Goal: Task Accomplishment & Management: Complete application form

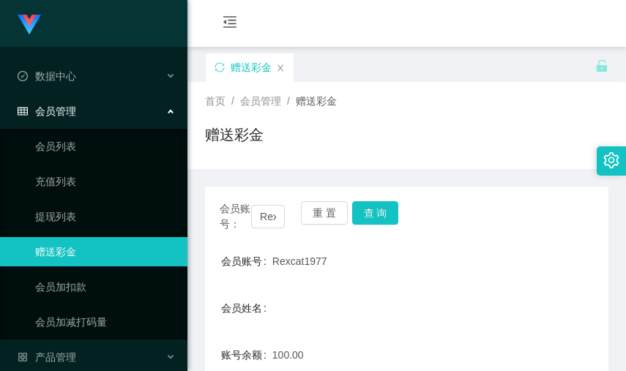
scroll to position [254, 0]
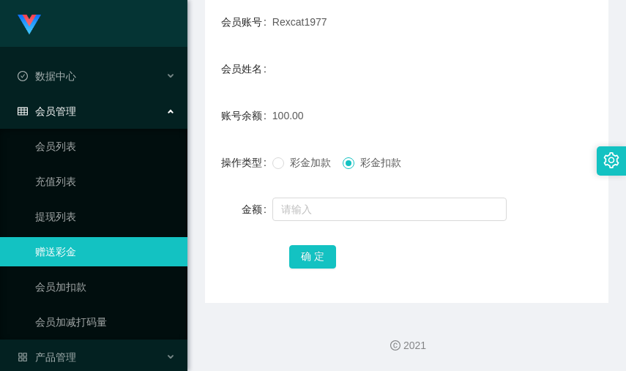
click at [414, 136] on form "会员账号 Rexcat1977 会员姓名 账号余额 100.00 操作类型 彩金加款 彩金扣款 金额 确 定" at bounding box center [407, 139] width 404 height 264
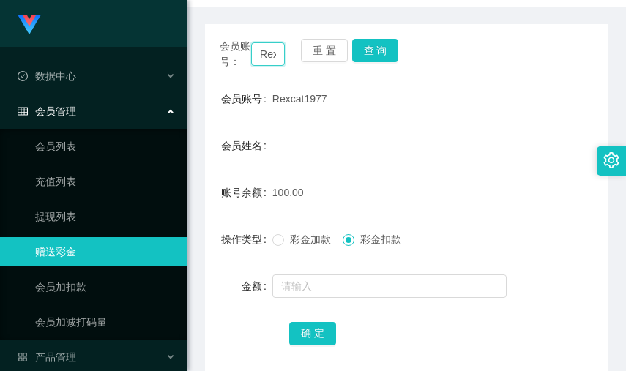
click at [266, 64] on input "Rexcat1977" at bounding box center [267, 53] width 33 height 23
paste input "88067442"
type input "88067442"
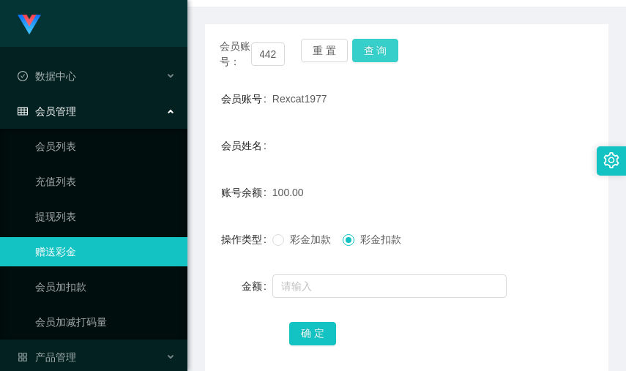
click at [382, 49] on button "查 询" at bounding box center [375, 50] width 47 height 23
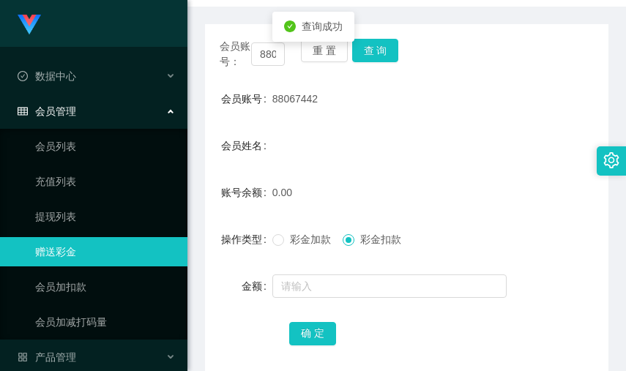
click at [269, 245] on label "操作类型" at bounding box center [246, 240] width 51 height 12
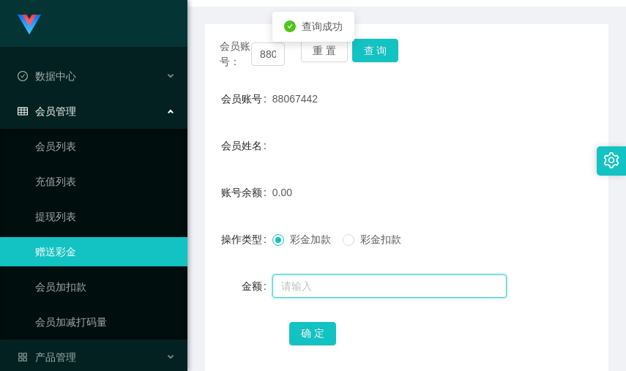
click at [317, 297] on input "text" at bounding box center [389, 286] width 234 height 23
type input "500"
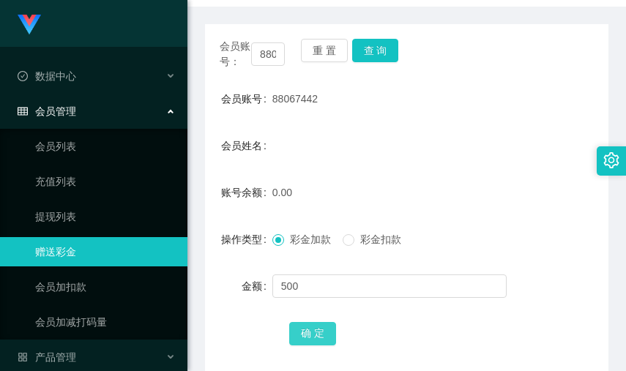
click at [310, 344] on button "确 定" at bounding box center [312, 333] width 47 height 23
click at [267, 66] on input "88067442" at bounding box center [267, 53] width 33 height 23
paste input "Alex4ander"
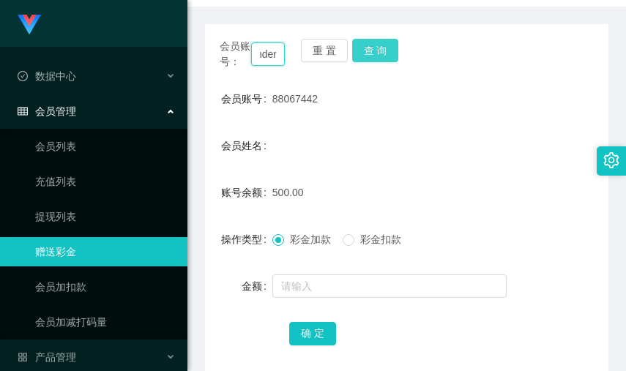
type input "Alex4ander"
drag, startPoint x: 378, startPoint y: 52, endPoint x: 371, endPoint y: 48, distance: 7.9
click at [378, 52] on button "查 询" at bounding box center [375, 50] width 47 height 23
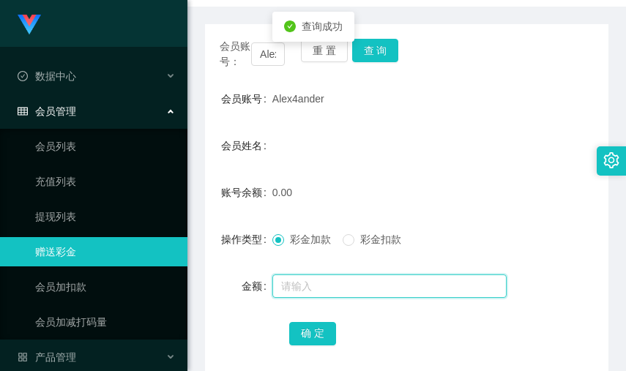
click at [338, 294] on input "text" at bounding box center [389, 286] width 234 height 23
type input "500"
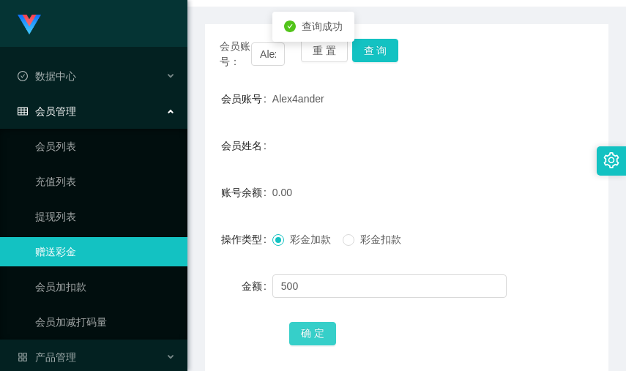
click at [319, 346] on button "确 定" at bounding box center [312, 333] width 47 height 23
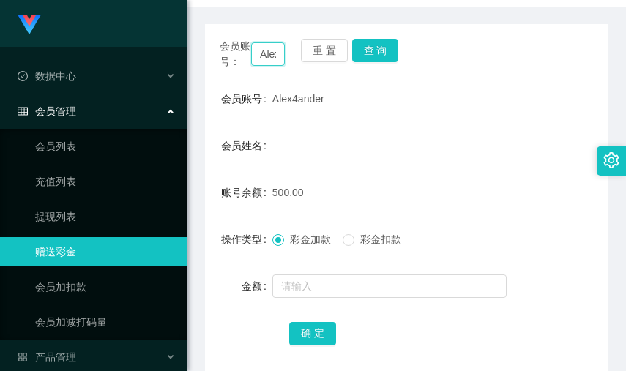
click at [270, 64] on input "Alex4ander" at bounding box center [267, 53] width 33 height 23
paste input "Weiping92"
type input "Weiping92"
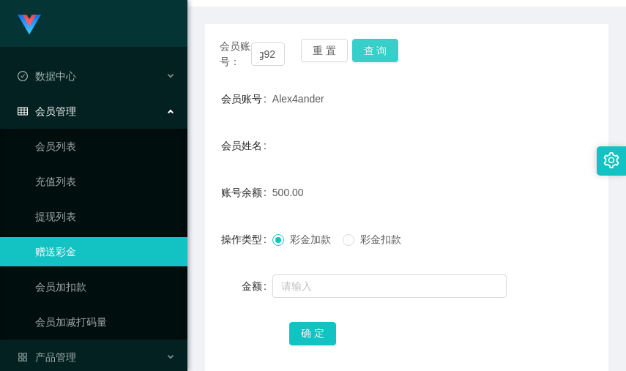
click at [379, 50] on button "查 询" at bounding box center [375, 50] width 47 height 23
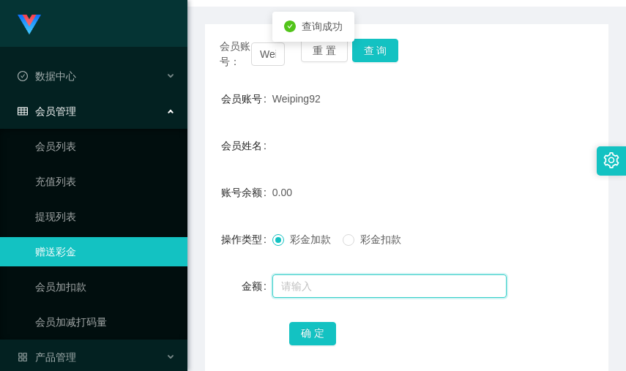
click at [308, 298] on input "text" at bounding box center [389, 286] width 234 height 23
type input "500"
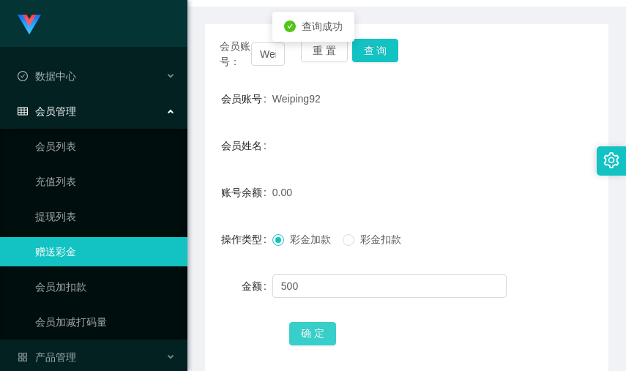
click at [298, 346] on button "确 定" at bounding box center [312, 333] width 47 height 23
